Goal: Information Seeking & Learning: Learn about a topic

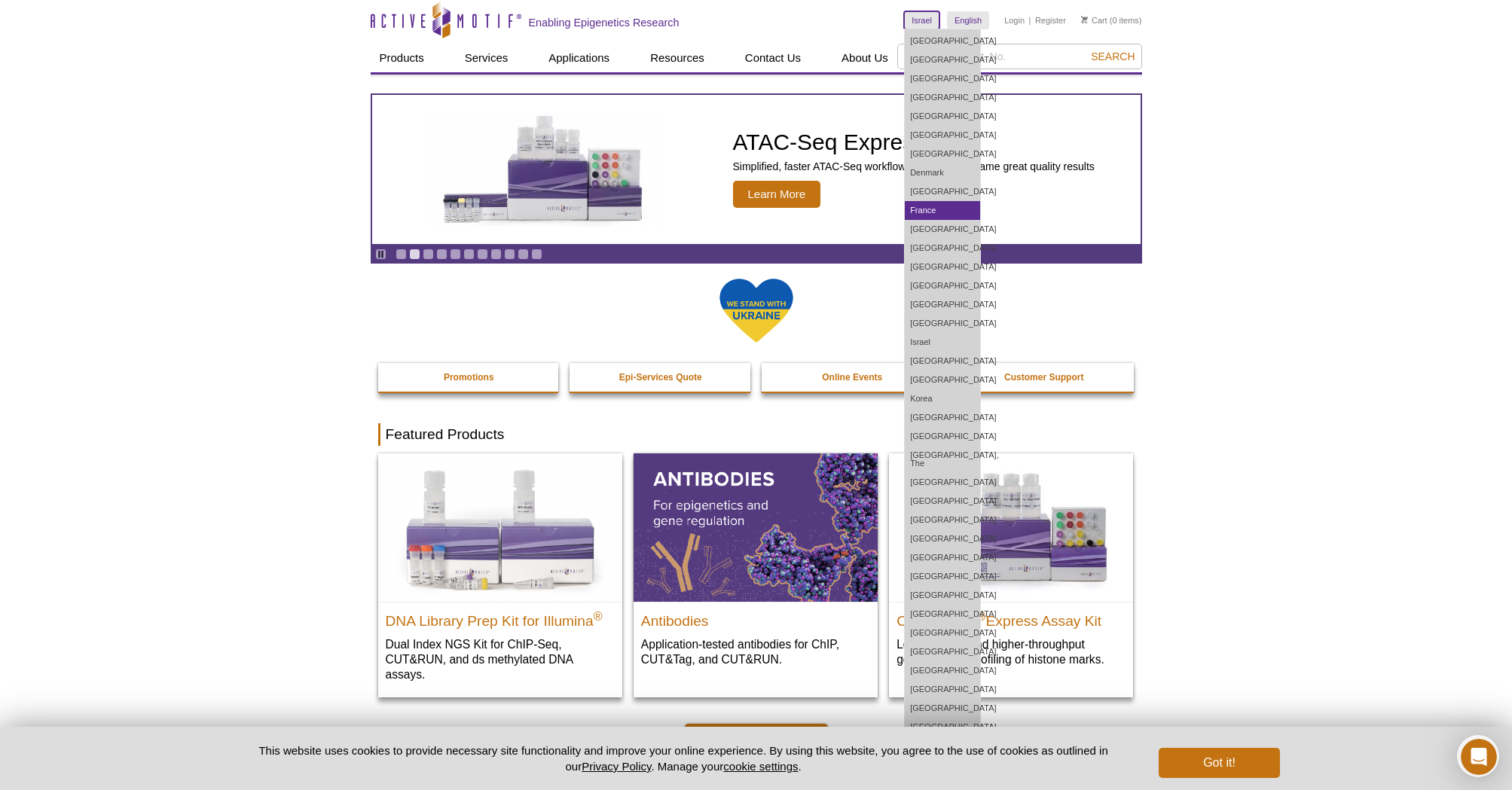
click at [933, 213] on link "France" at bounding box center [942, 210] width 75 height 19
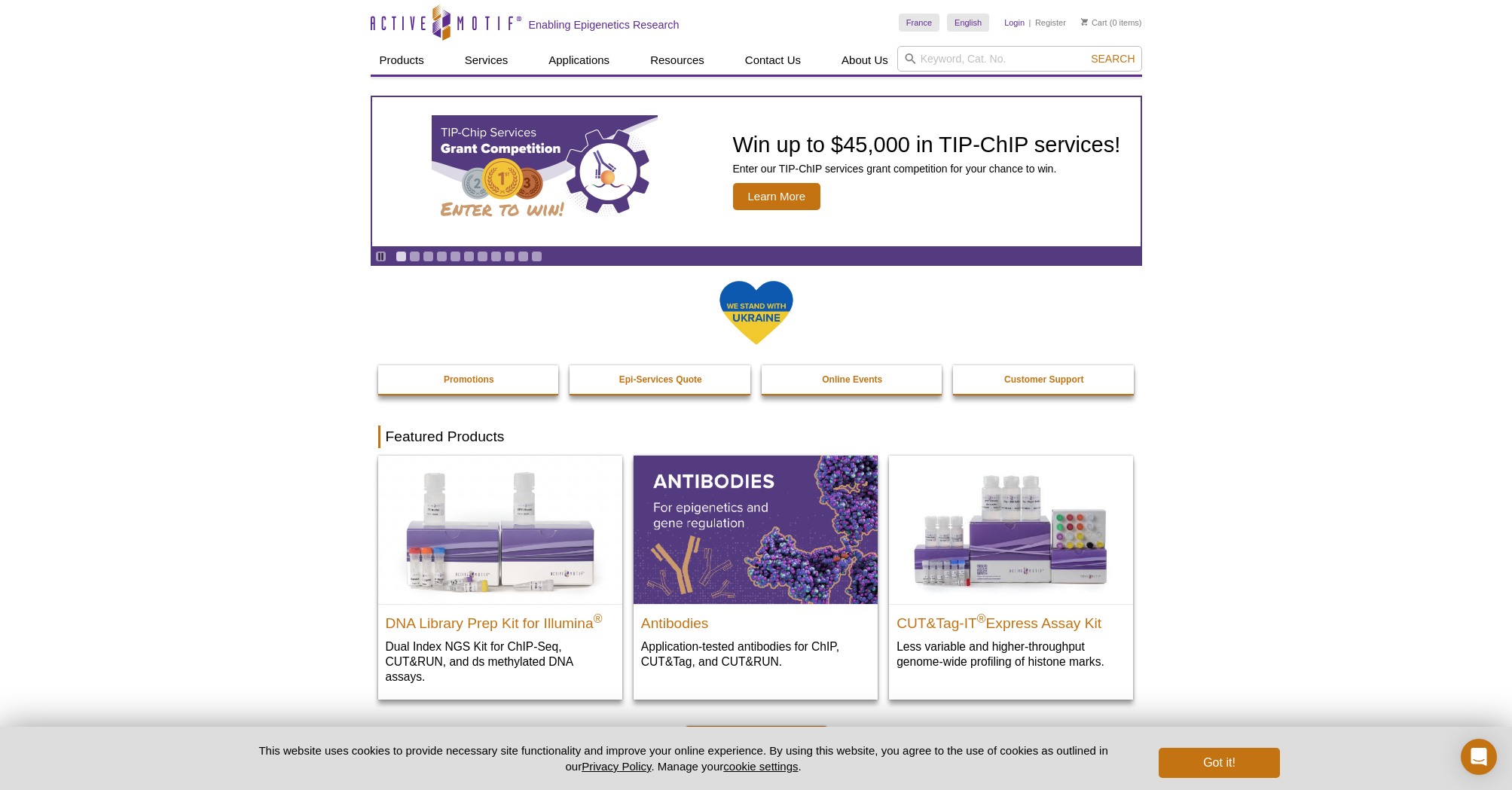
click at [1015, 22] on link "Login" at bounding box center [1015, 22] width 20 height 11
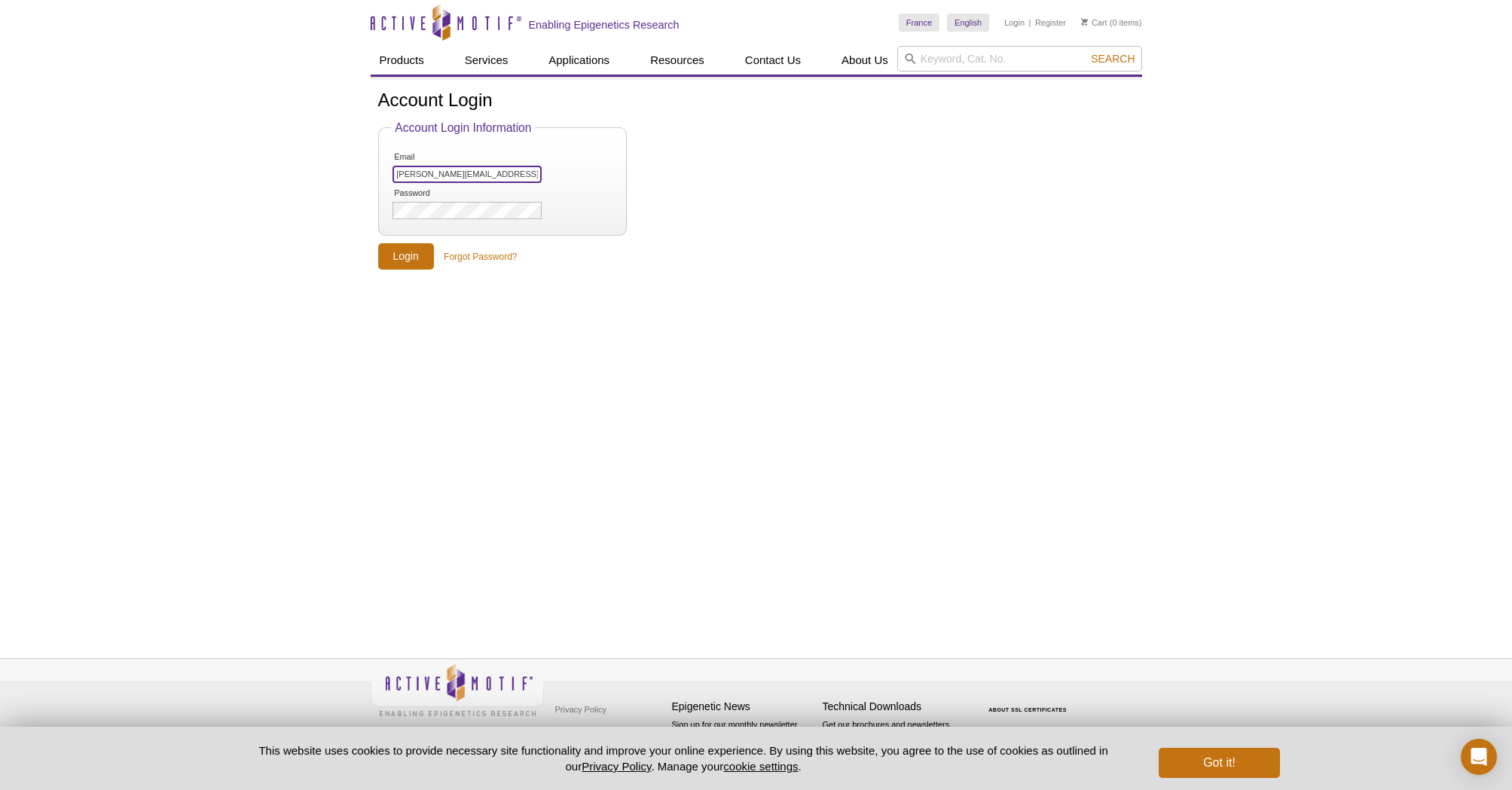
type input "[PERSON_NAME][EMAIL_ADDRESS][PERSON_NAME][DOMAIN_NAME]"
drag, startPoint x: 740, startPoint y: 155, endPoint x: 733, endPoint y: 157, distance: 7.3
click at [740, 155] on form "Account Login Information Email [EMAIL_ADDRESS][PERSON_NAME][DOMAIN_NAME] Passw…" at bounding box center [757, 195] width 757 height 149
click at [406, 255] on input "Login" at bounding box center [406, 257] width 56 height 26
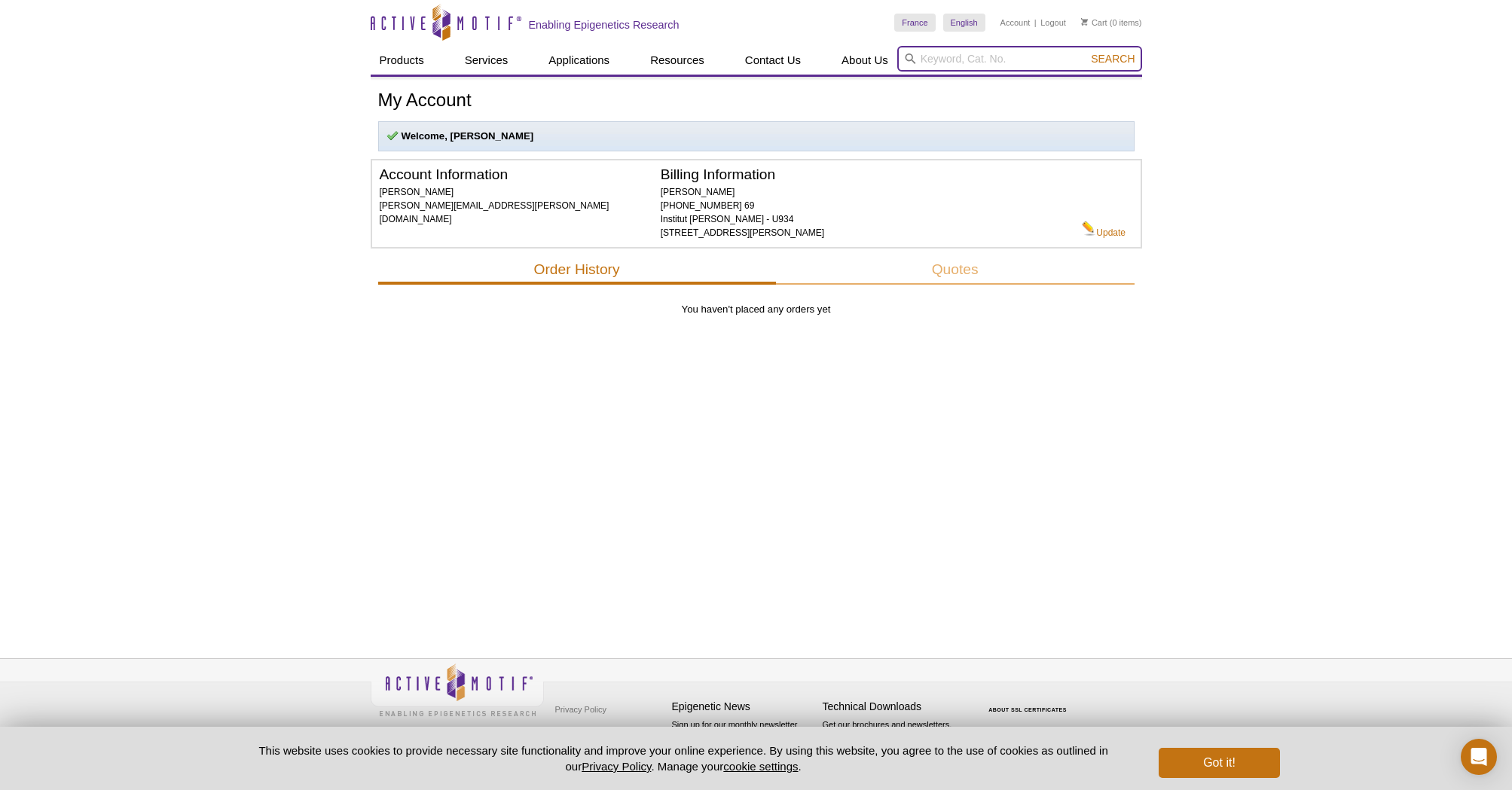
click at [942, 57] on input "search" at bounding box center [1019, 59] width 245 height 25
click at [1021, 81] on li "13001 / 13005 – MODified Histone Peptide Array" at bounding box center [1012, 83] width 220 height 21
type input "13001 / 13005 – MODified Histone Peptide Array"
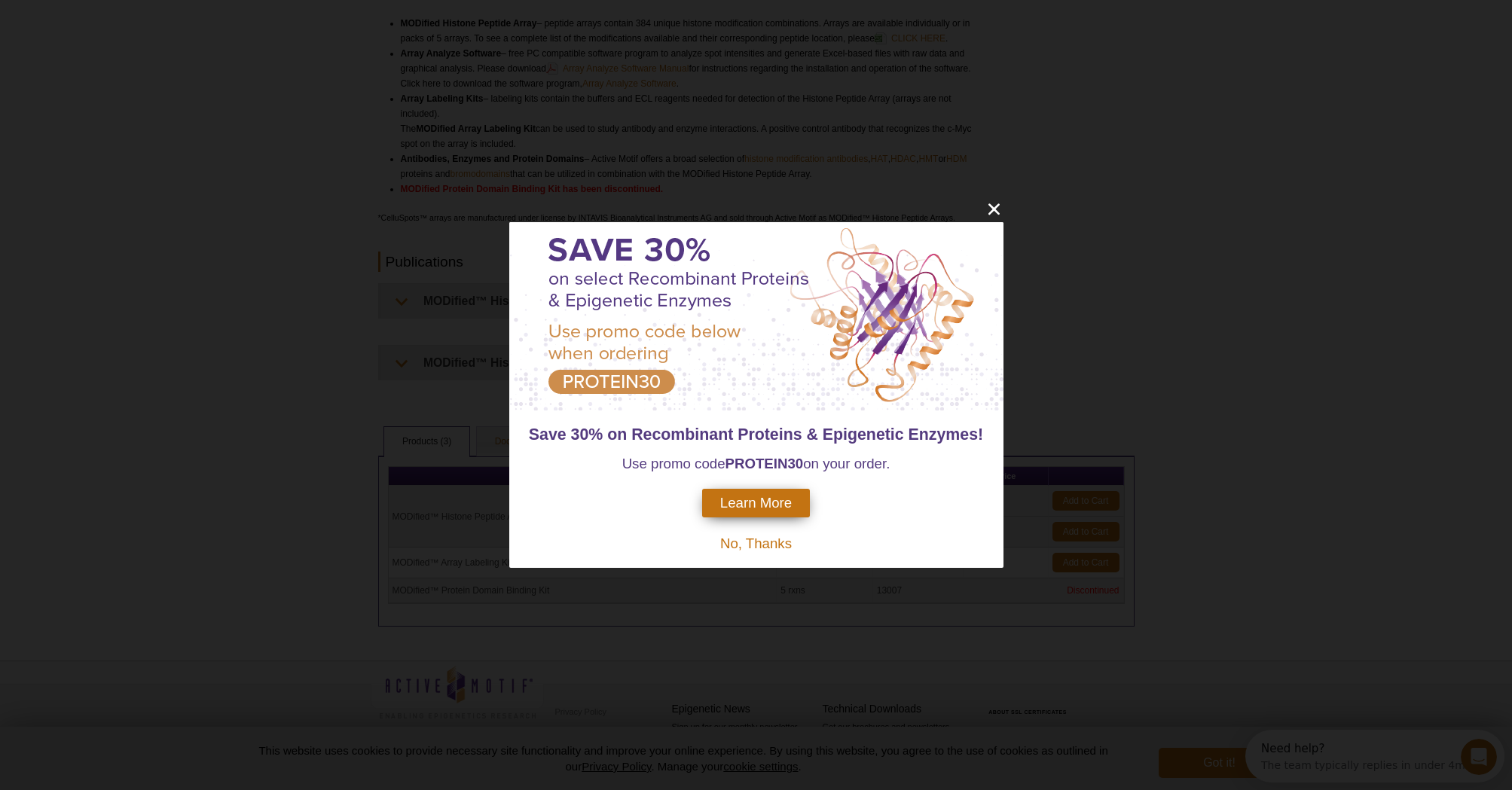
click at [993, 204] on icon "close" at bounding box center [994, 209] width 19 height 19
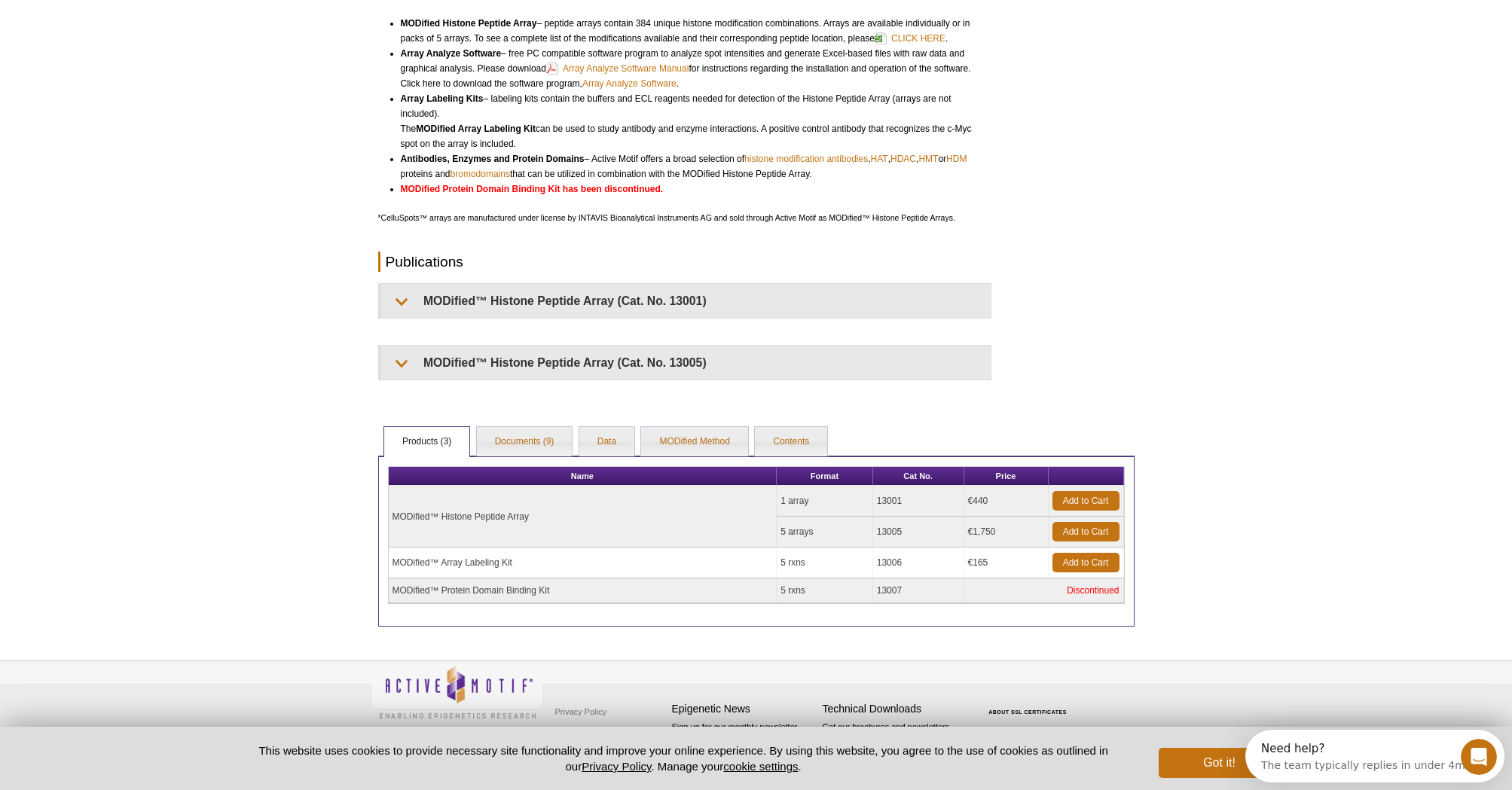
drag, startPoint x: 993, startPoint y: 204, endPoint x: 1058, endPoint y: 180, distance: 69.3
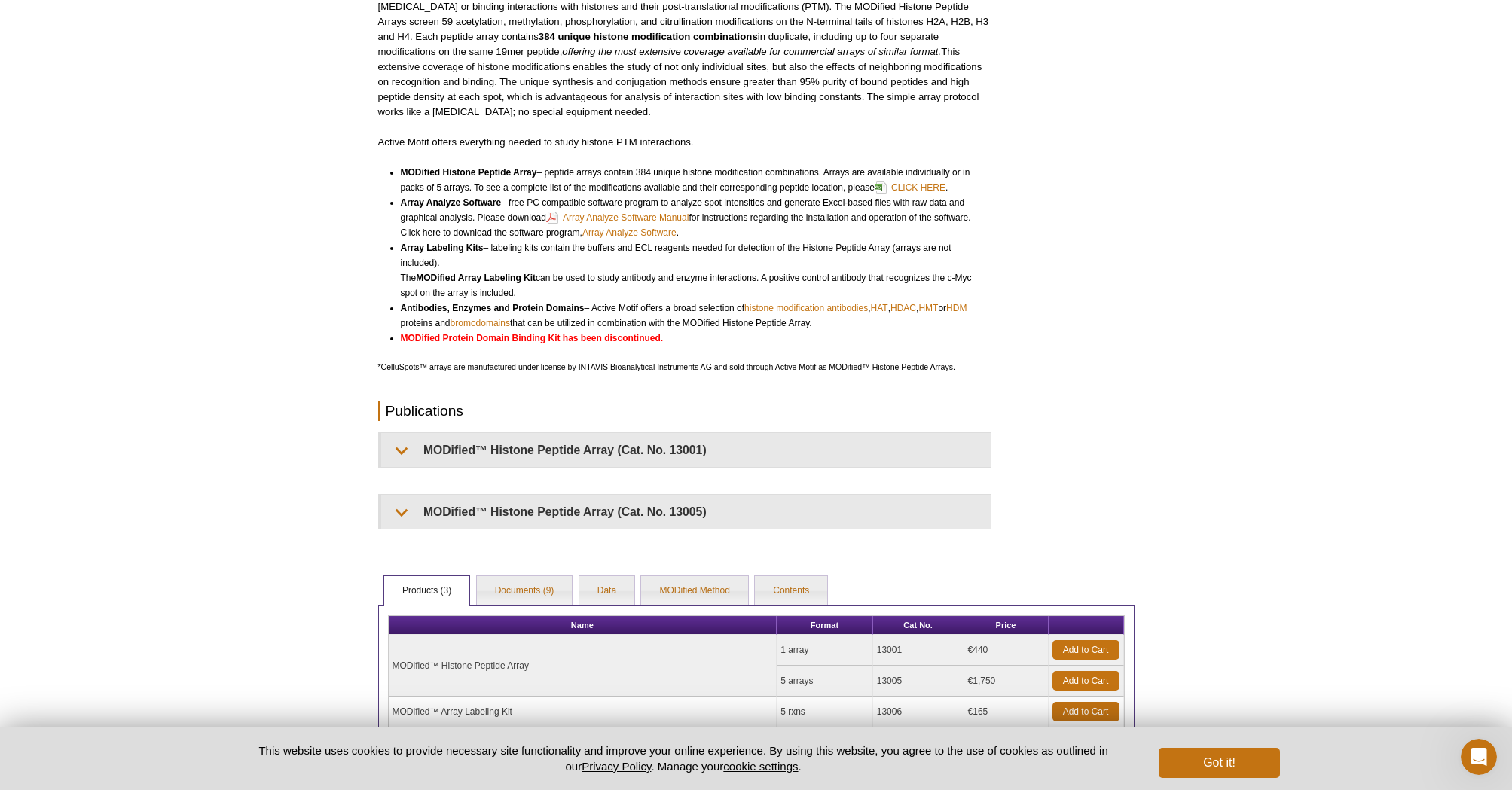
scroll to position [249, 0]
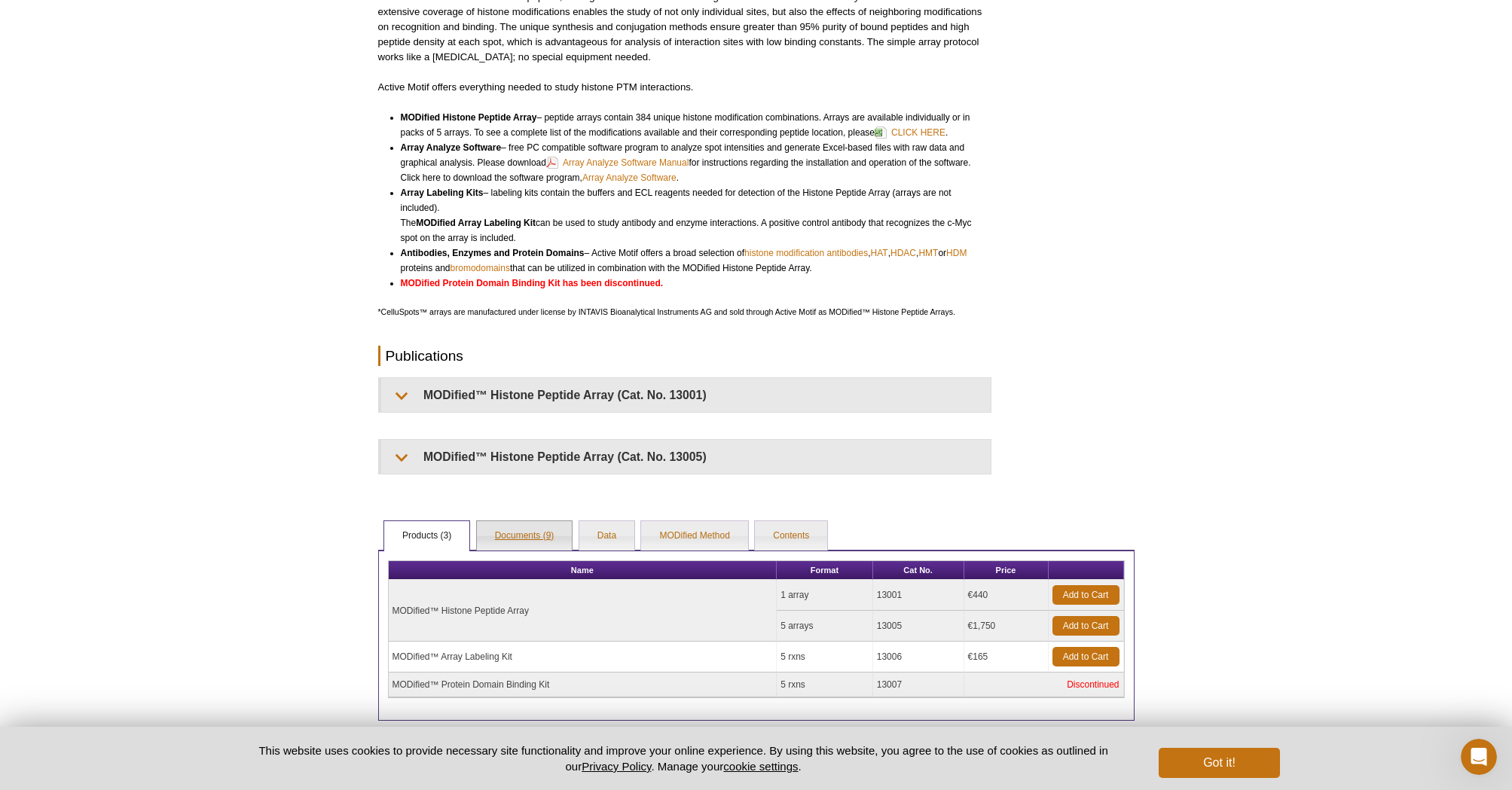
click at [529, 533] on link "Documents (9)" at bounding box center [525, 536] width 96 height 30
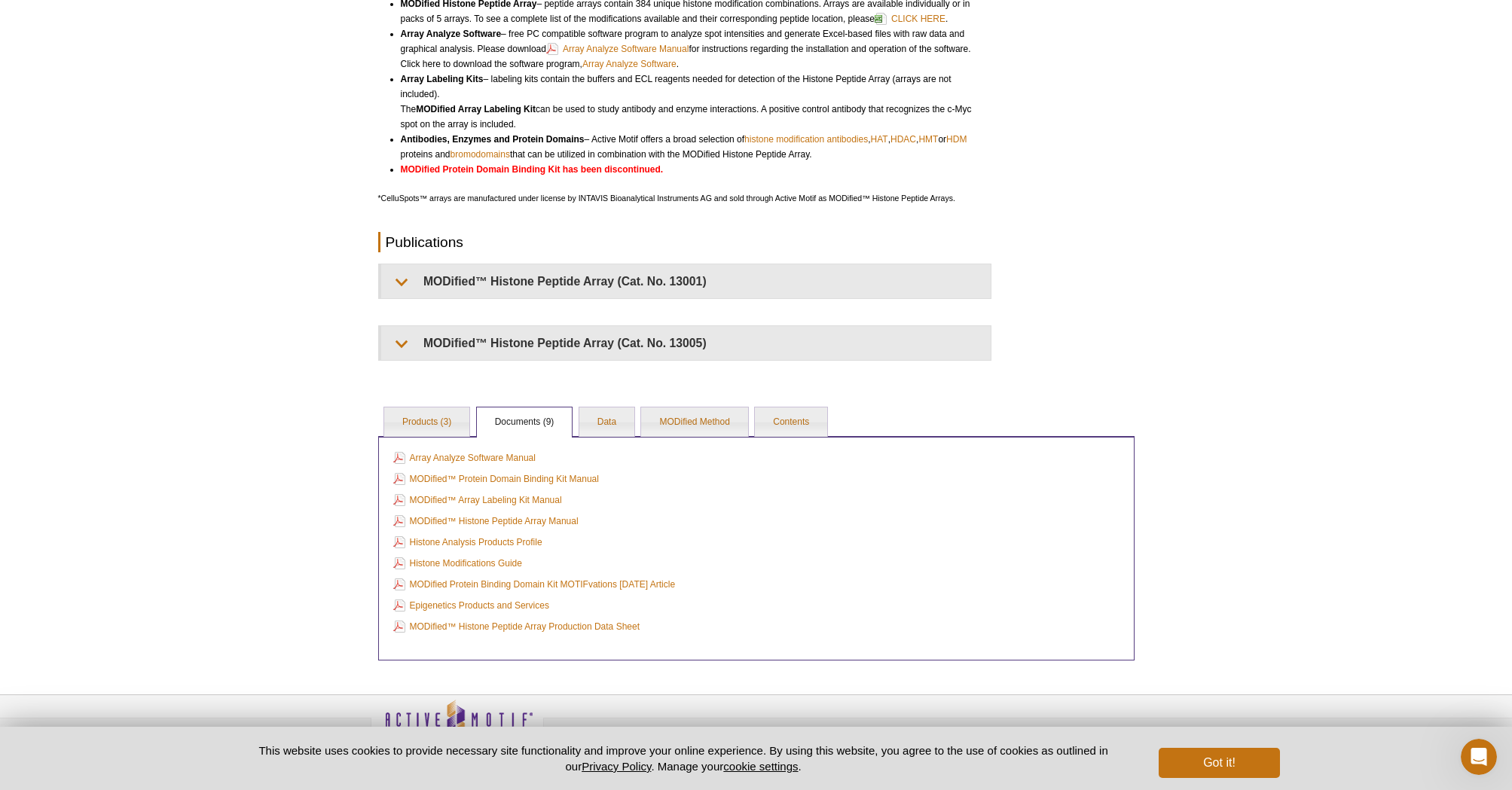
scroll to position [363, 0]
click at [608, 423] on link "Data" at bounding box center [607, 421] width 55 height 30
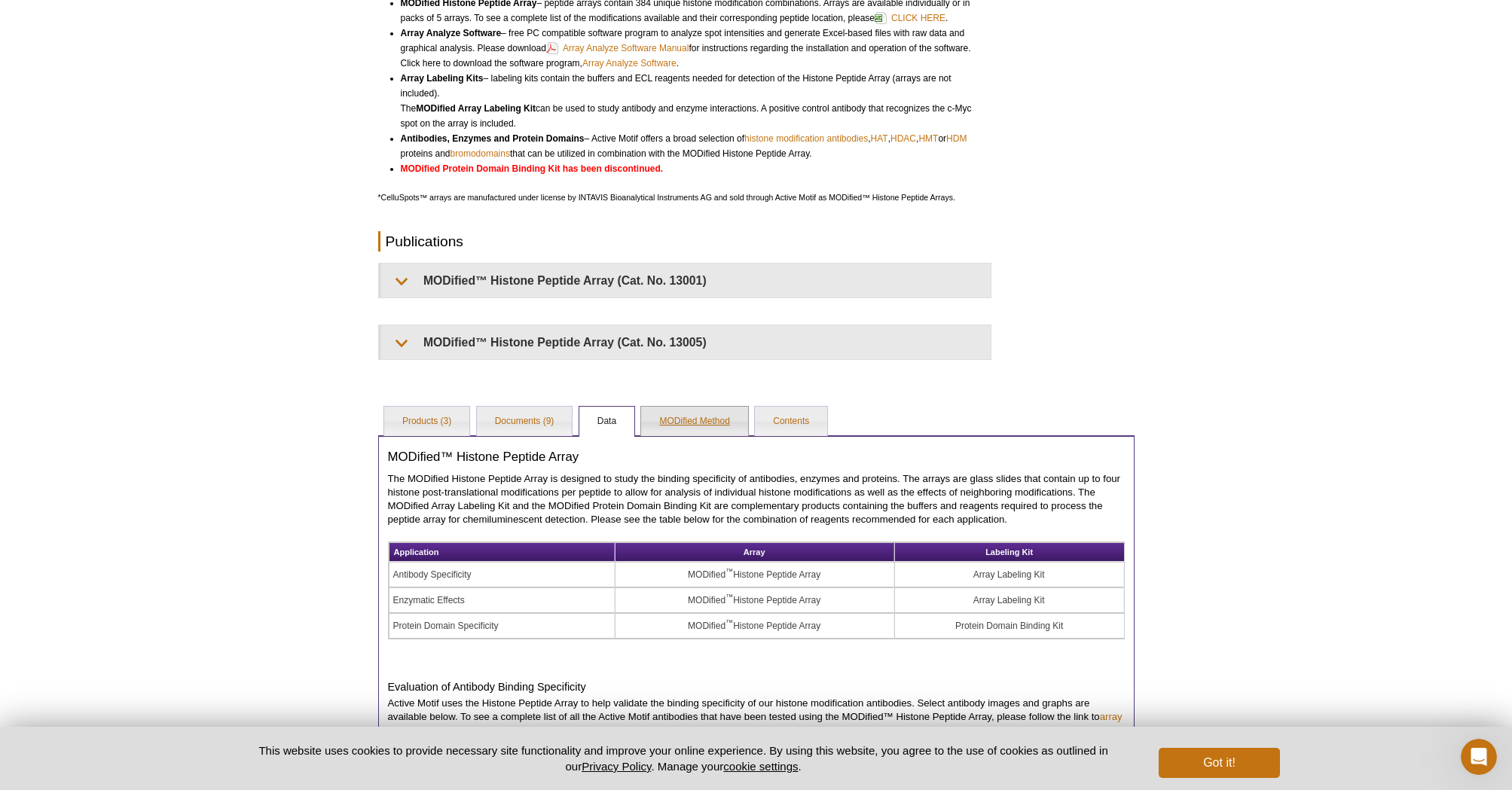
click at [700, 415] on link "MODified Method" at bounding box center [694, 421] width 106 height 30
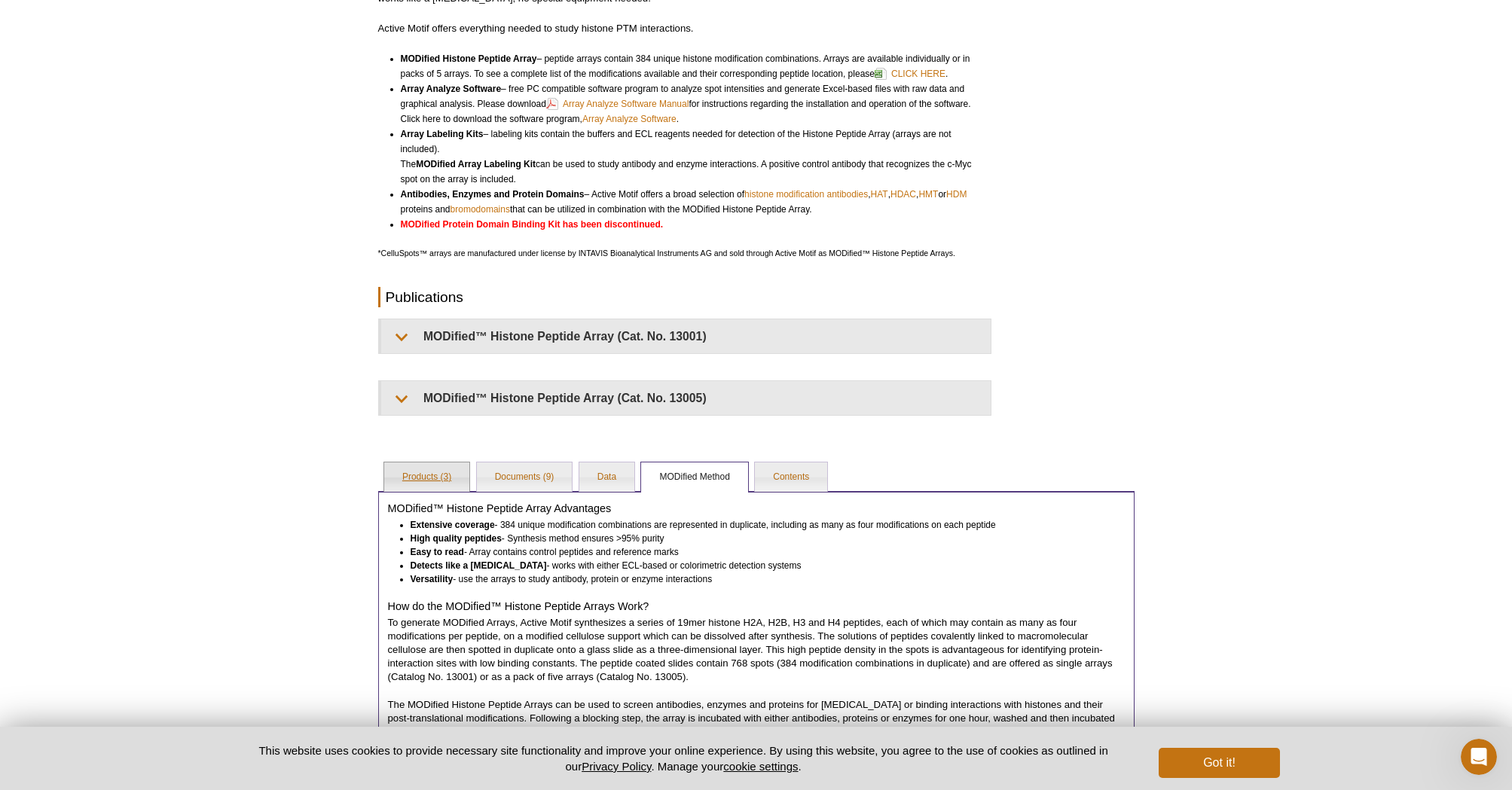
scroll to position [308, 0]
click at [439, 471] on link "Products (3)" at bounding box center [426, 477] width 85 height 30
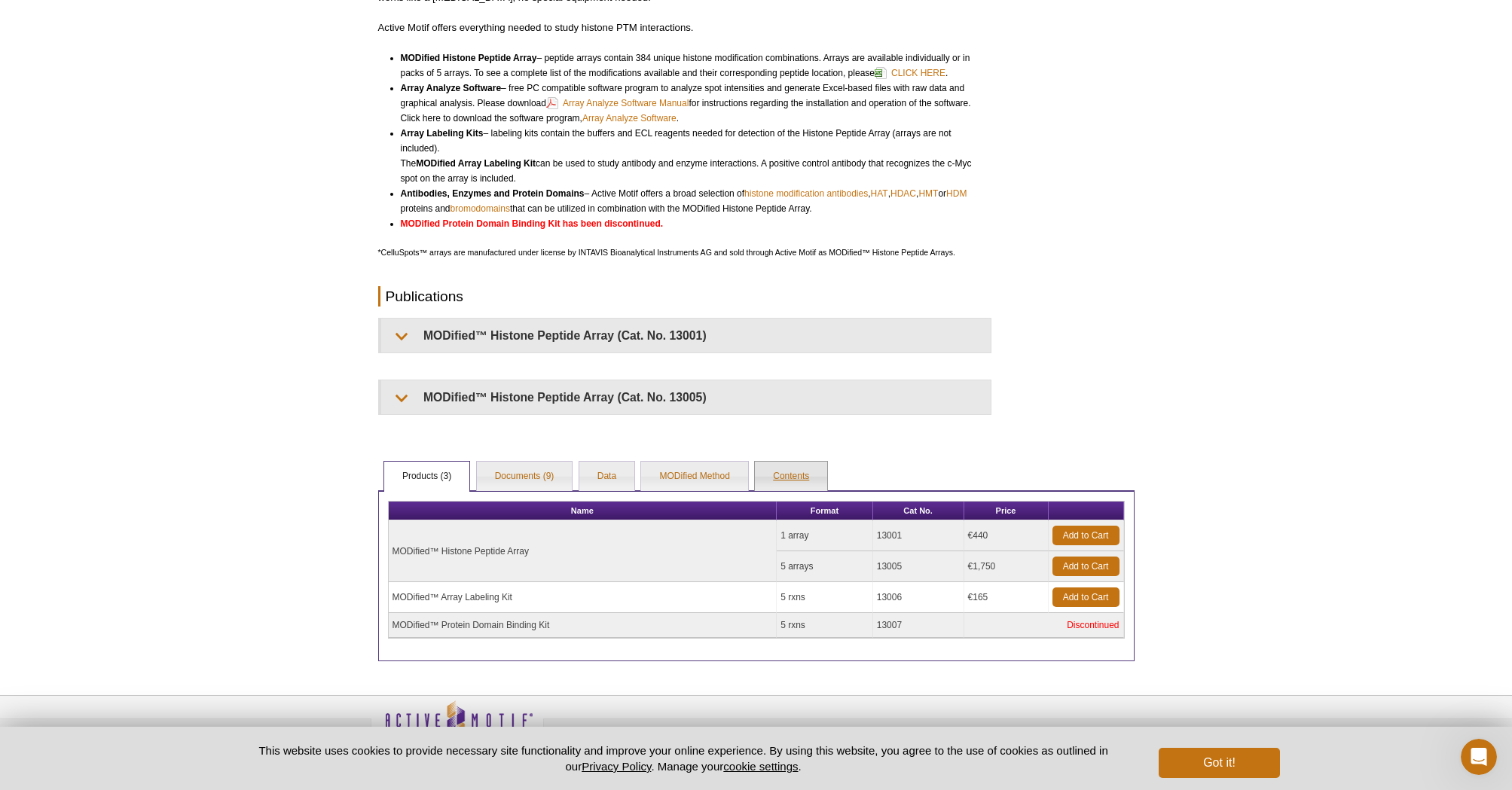
click at [809, 473] on link "Contents" at bounding box center [791, 477] width 72 height 30
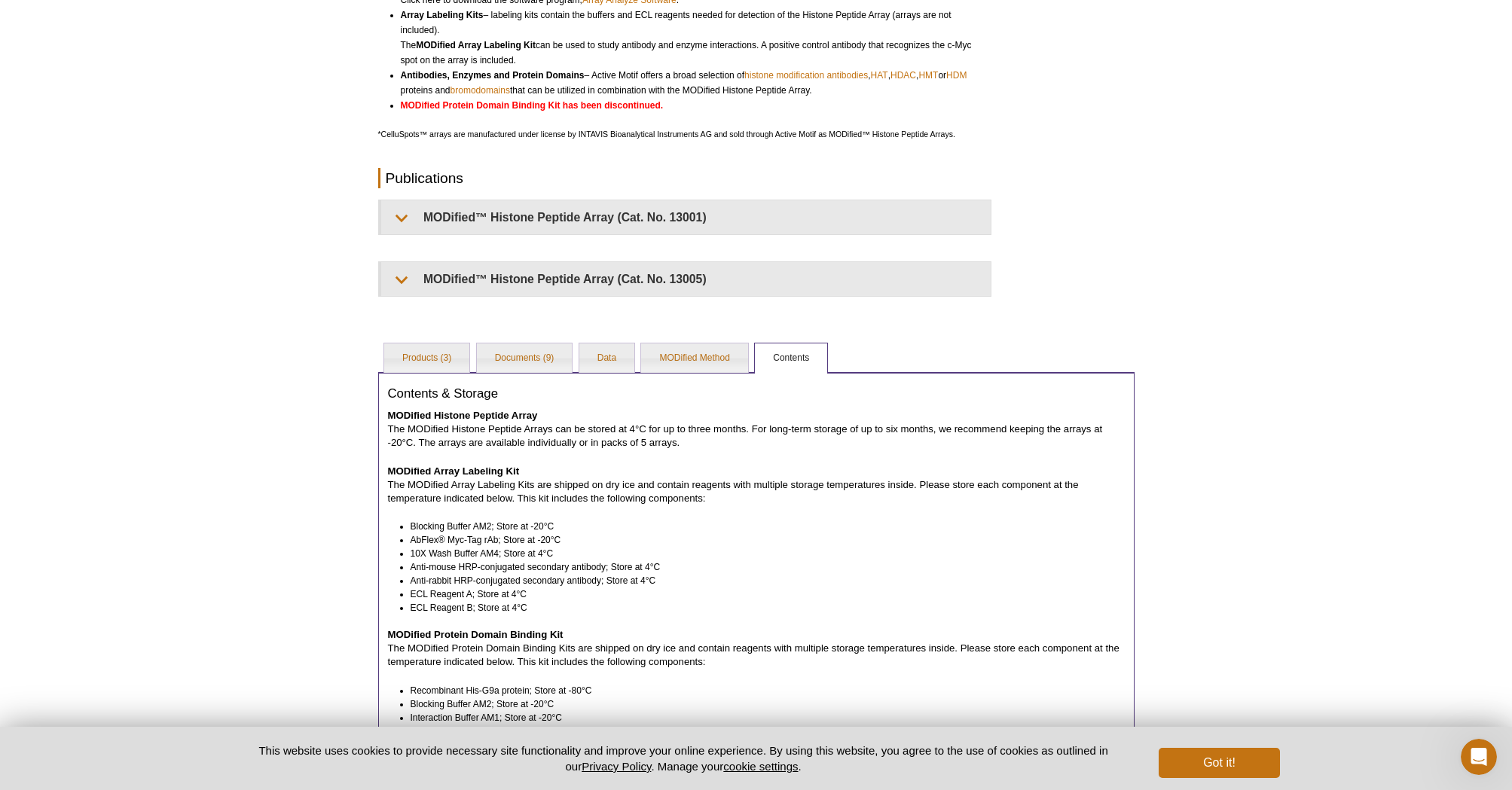
scroll to position [323, 0]
